Goal: Navigation & Orientation: Find specific page/section

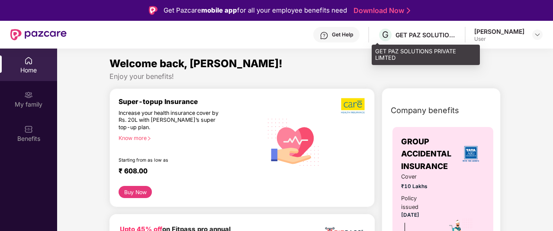
click at [412, 35] on div "GET PAZ SOLUTIONS PRIVATE LIMTED" at bounding box center [426, 35] width 61 height 8
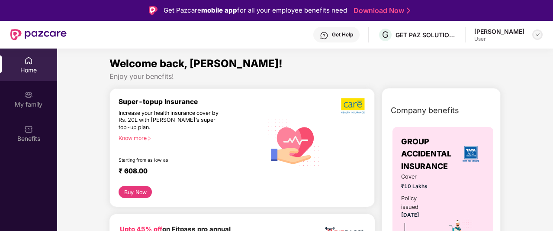
click at [536, 32] on img at bounding box center [537, 34] width 7 height 7
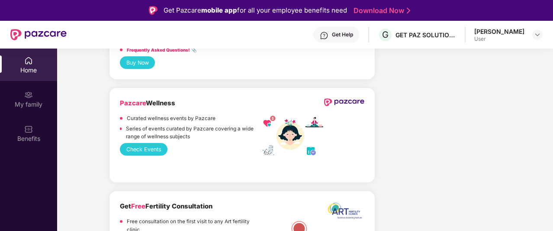
scroll to position [1073, 0]
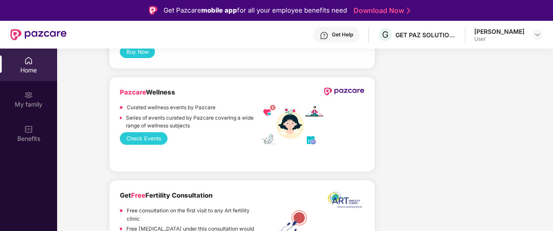
click at [150, 132] on button "Check Events" at bounding box center [144, 138] width 48 height 13
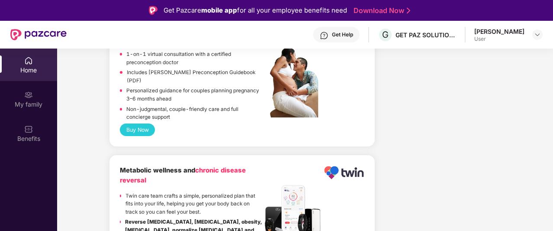
scroll to position [49, 0]
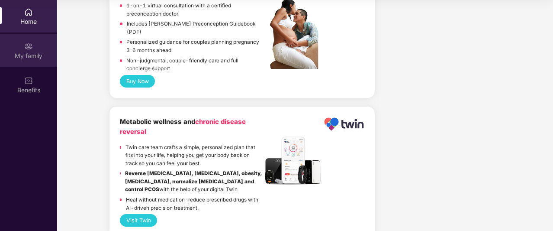
click at [18, 47] on div "My family" at bounding box center [28, 50] width 57 height 32
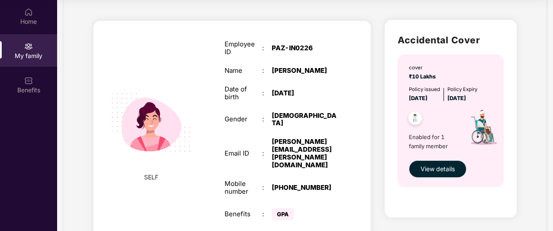
scroll to position [64, 0]
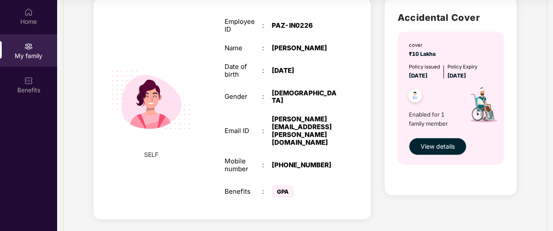
click at [453, 145] on span "View details" at bounding box center [438, 147] width 34 height 10
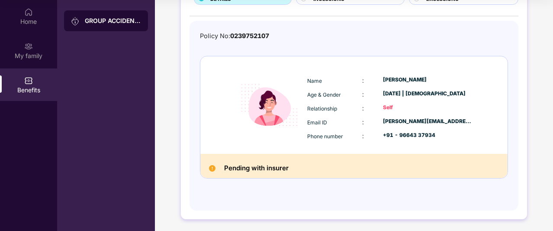
scroll to position [0, 0]
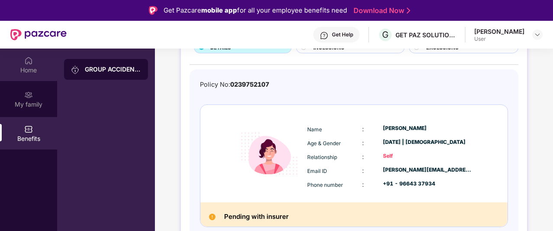
click at [48, 72] on div "Home" at bounding box center [28, 70] width 57 height 9
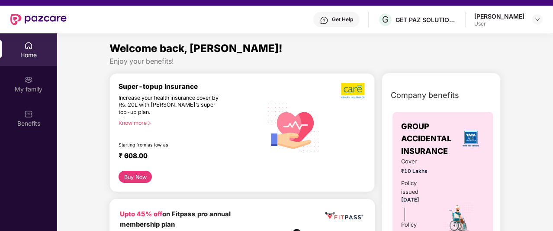
scroll to position [16, 0]
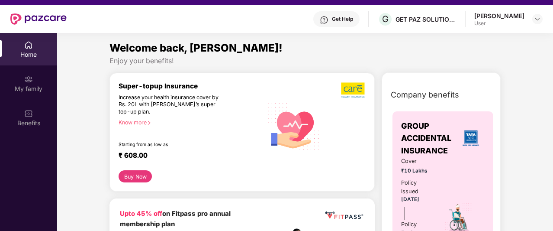
click at [224, 13] on div "Get Help G GET PAZ SOLUTIONS PRIVATE LIMTED [PERSON_NAME] User" at bounding box center [305, 19] width 476 height 28
